Goal: Task Accomplishment & Management: Manage account settings

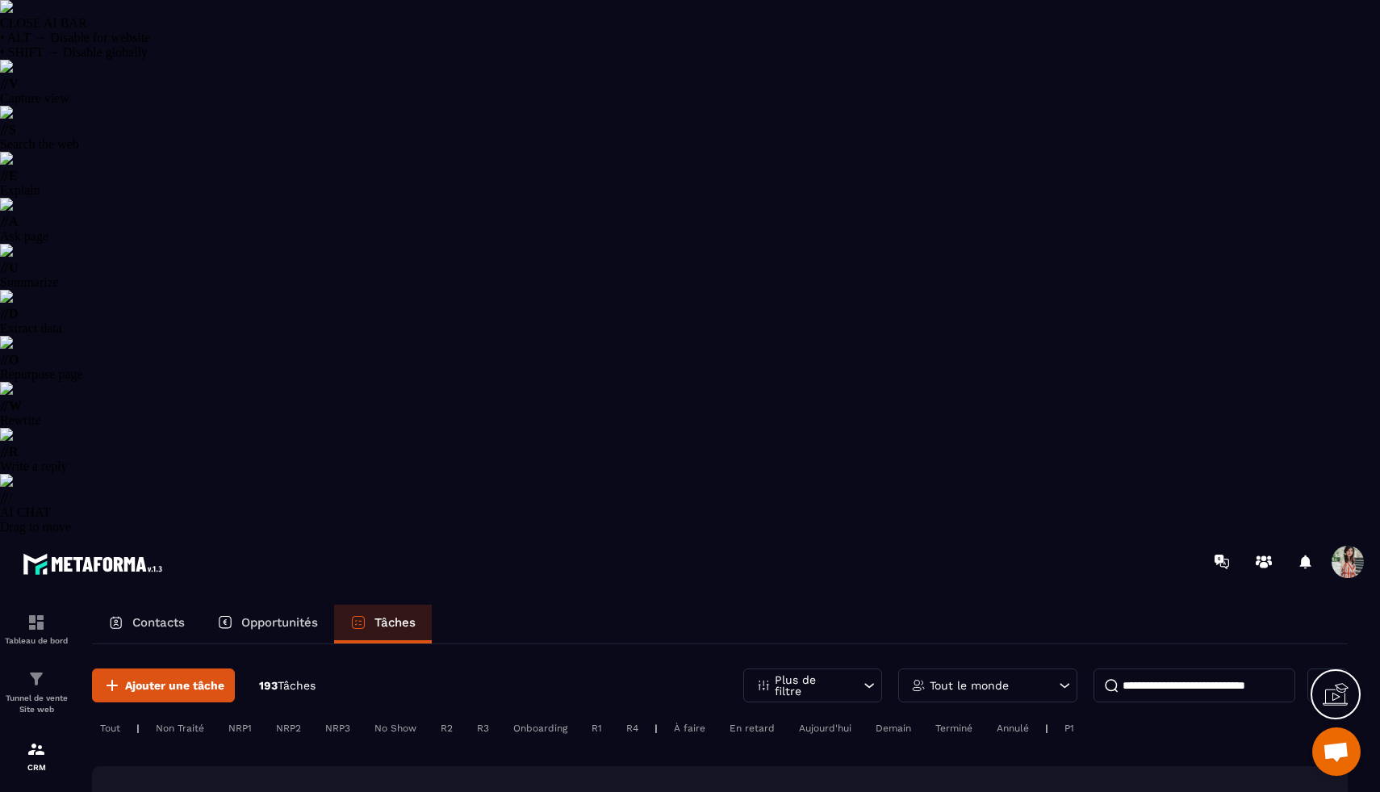
select select "******"
click at [13, 13] on img at bounding box center [6, 6] width 13 height 13
